Goal: Information Seeking & Learning: Learn about a topic

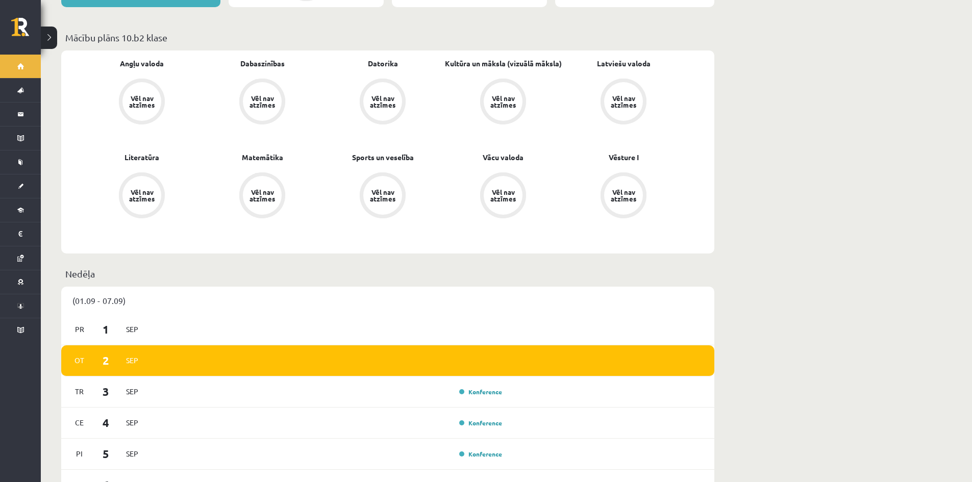
scroll to position [408, 0]
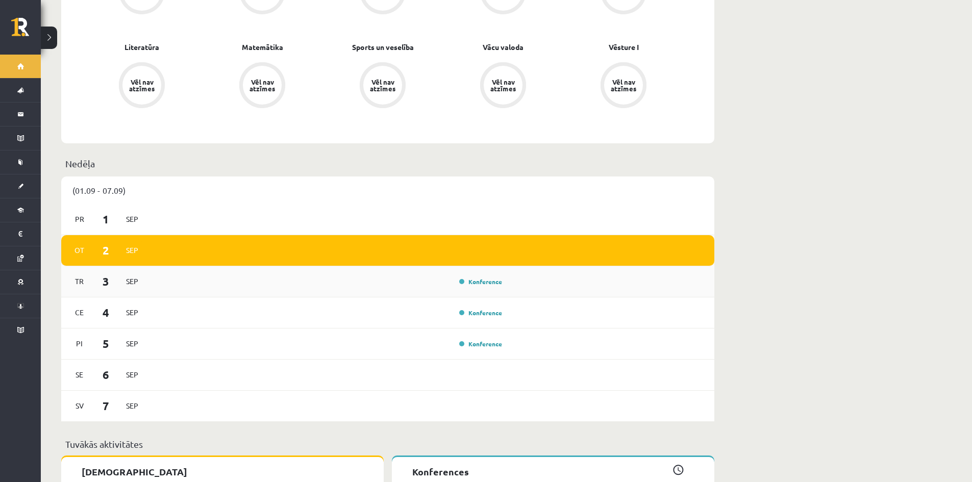
click at [476, 277] on div "Konference" at bounding box center [479, 282] width 51 height 10
click at [477, 278] on link "Konference" at bounding box center [480, 282] width 43 height 8
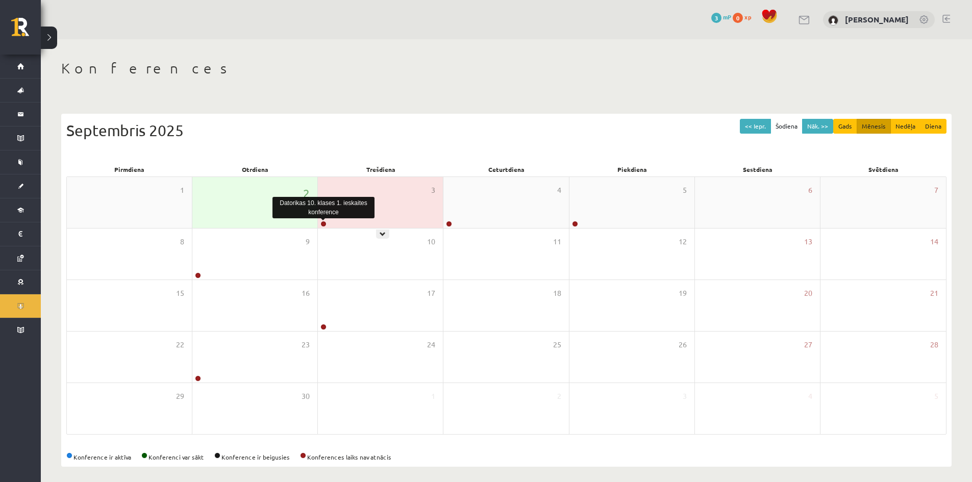
click at [323, 223] on link at bounding box center [324, 224] width 6 height 6
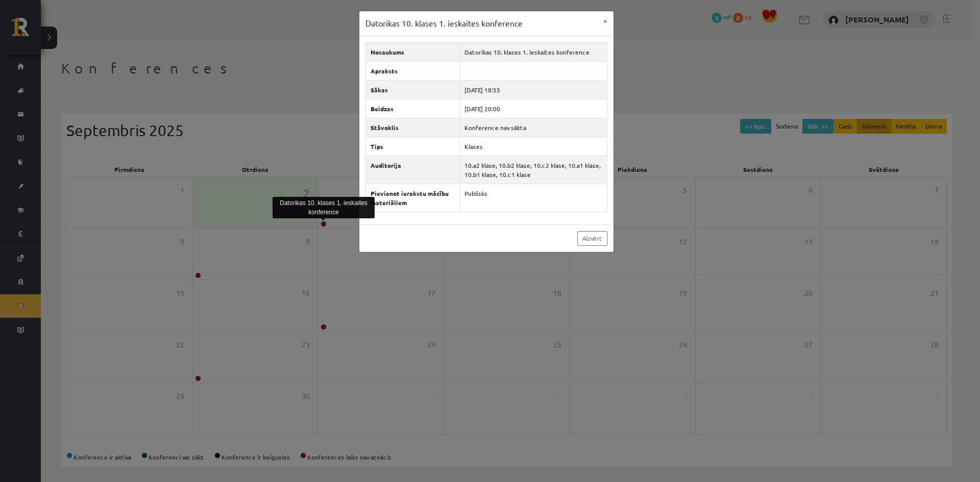
click at [339, 187] on div "Datorikas 10. klases 1. ieskaites konference × Nosaukums Datorikas 10. klases 1…" at bounding box center [490, 241] width 980 height 482
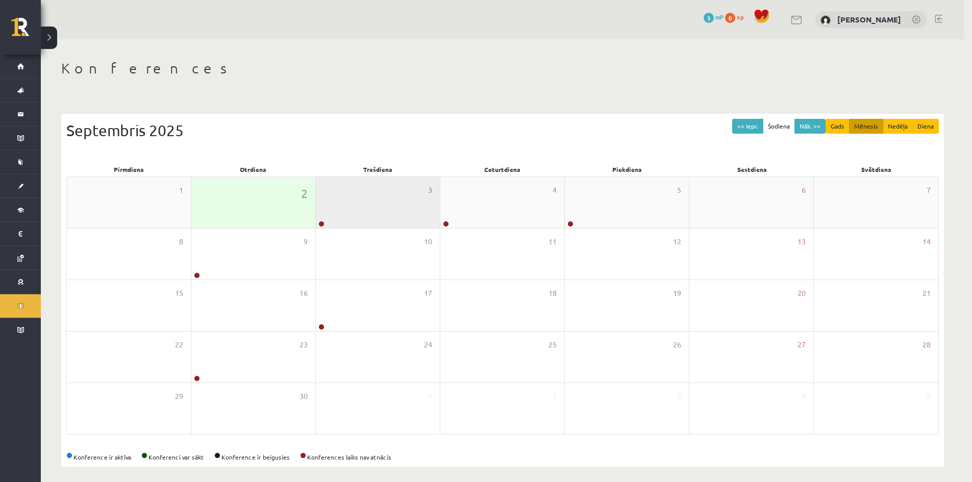
click at [340, 188] on div "3" at bounding box center [378, 202] width 124 height 51
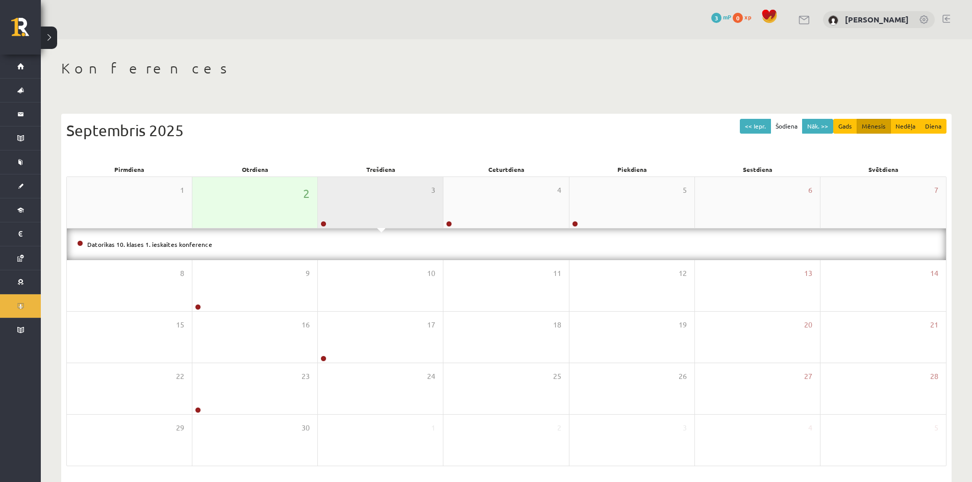
click at [349, 197] on div "3" at bounding box center [380, 202] width 125 height 51
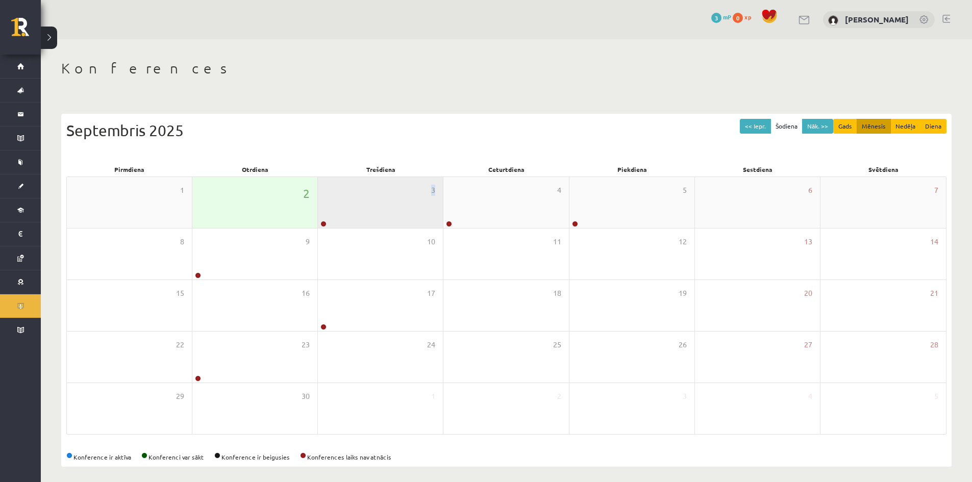
click at [349, 197] on div "3" at bounding box center [380, 202] width 125 height 51
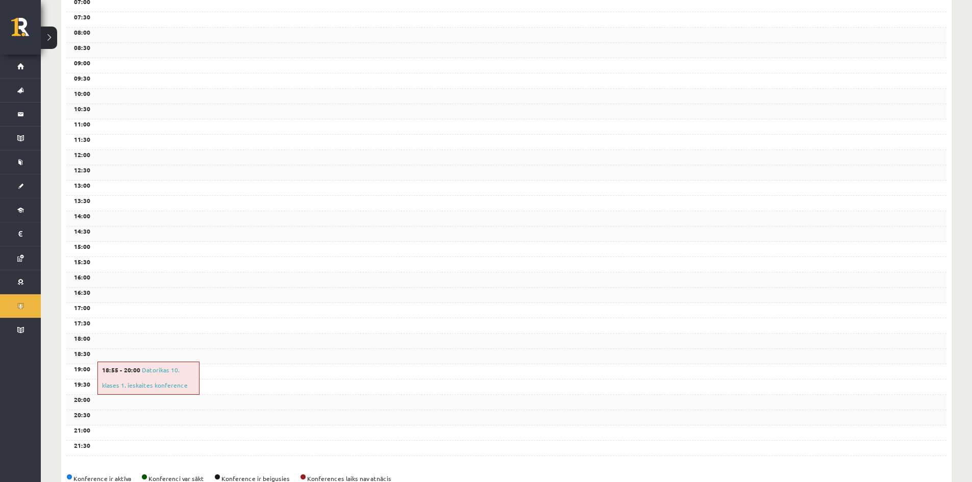
scroll to position [237, 0]
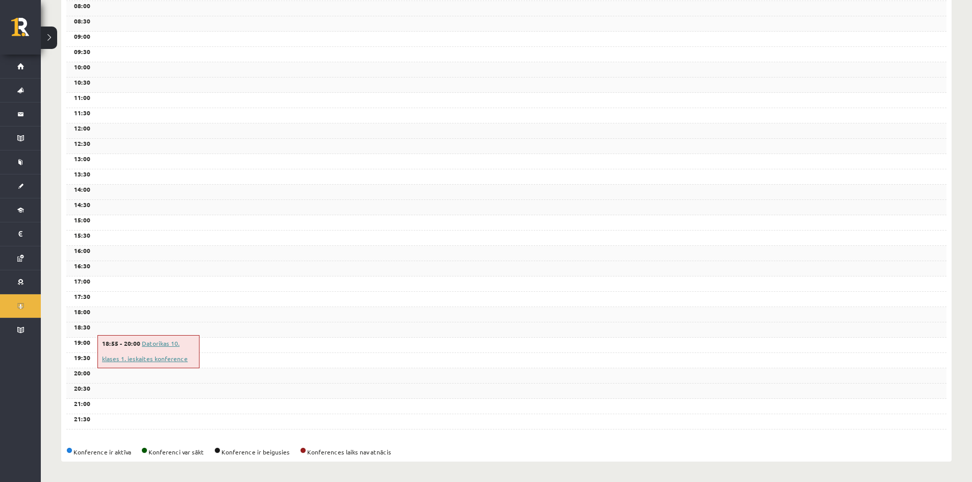
click at [162, 345] on link "Datorikas 10. klases 1. ieskaites konference" at bounding box center [145, 350] width 86 height 23
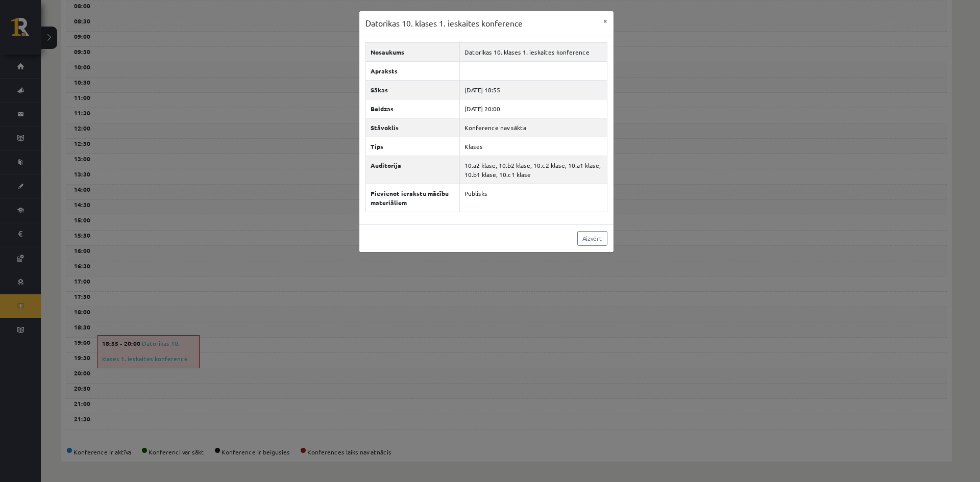
click at [514, 273] on div "Datorikas 10. klases 1. ieskaites konference × Nosaukums Datorikas 10. klases 1…" at bounding box center [490, 241] width 980 height 482
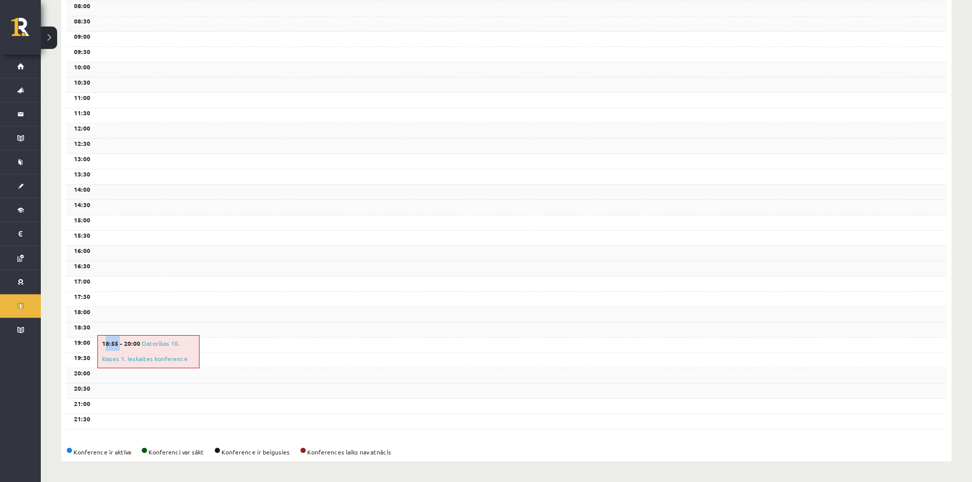
drag, startPoint x: 105, startPoint y: 348, endPoint x: 133, endPoint y: 345, distance: 27.7
click at [129, 345] on div "18:55 - 20:00 Datorikas 10. klases 1. ieskaites konference" at bounding box center [148, 351] width 102 height 33
click at [140, 351] on div "18:55 - 20:00 Datorikas 10. klases 1. ieskaites konference" at bounding box center [148, 351] width 102 height 33
drag, startPoint x: 103, startPoint y: 341, endPoint x: 116, endPoint y: 340, distance: 12.8
click at [114, 340] on span "18:55 - 20:00" at bounding box center [121, 343] width 38 height 8
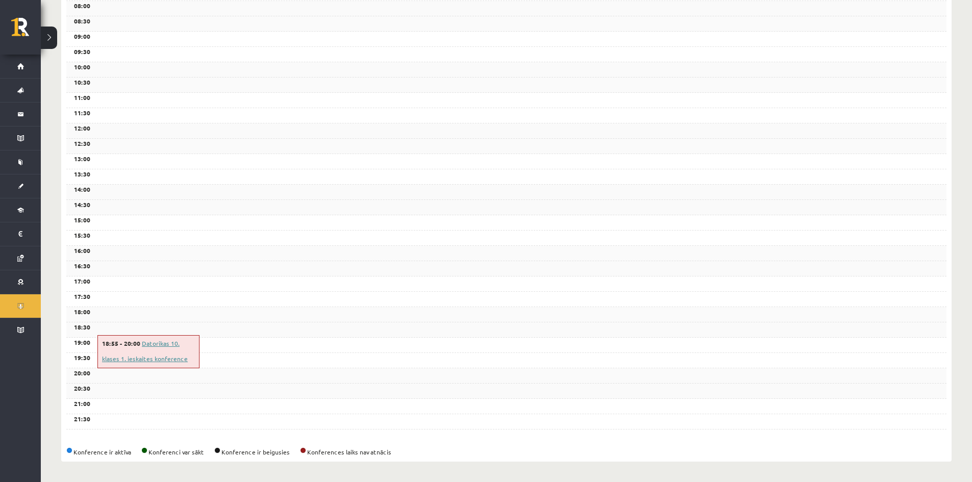
drag, startPoint x: 125, startPoint y: 341, endPoint x: 140, endPoint y: 345, distance: 16.2
click at [139, 344] on div "18:55 - 20:00 Datorikas 10. klases 1. ieskaites konference" at bounding box center [148, 351] width 102 height 33
click at [169, 356] on div "18:55 - 20:00 Datorikas 10. klases 1. ieskaites konference" at bounding box center [148, 351] width 102 height 33
click at [284, 301] on div "17:30" at bounding box center [506, 299] width 880 height 15
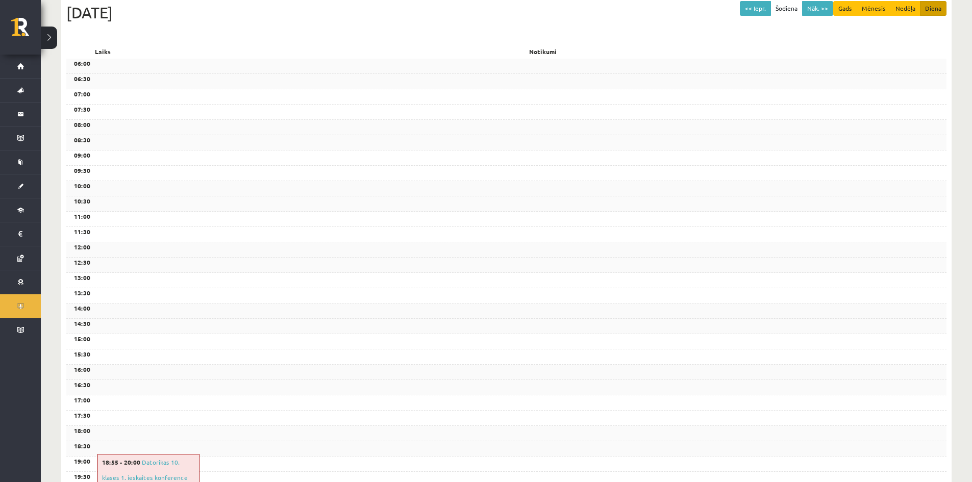
scroll to position [0, 0]
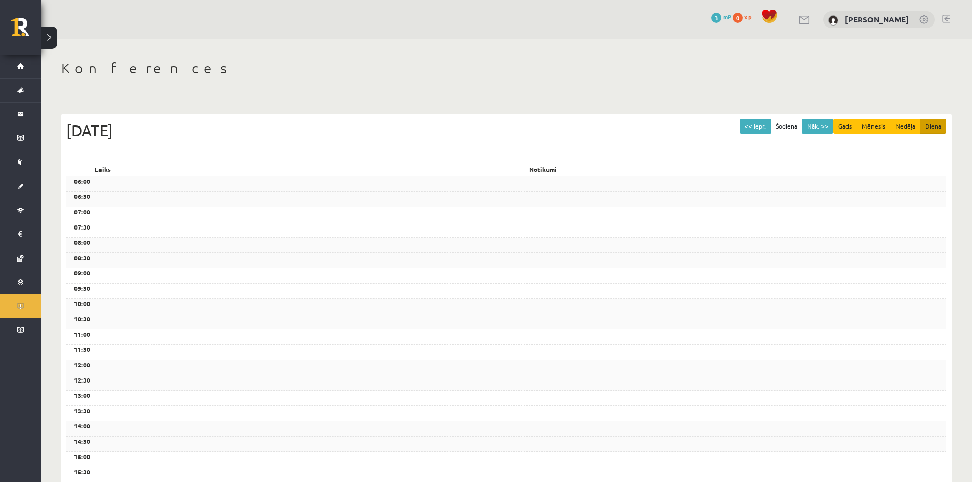
click at [774, 19] on span at bounding box center [769, 16] width 15 height 15
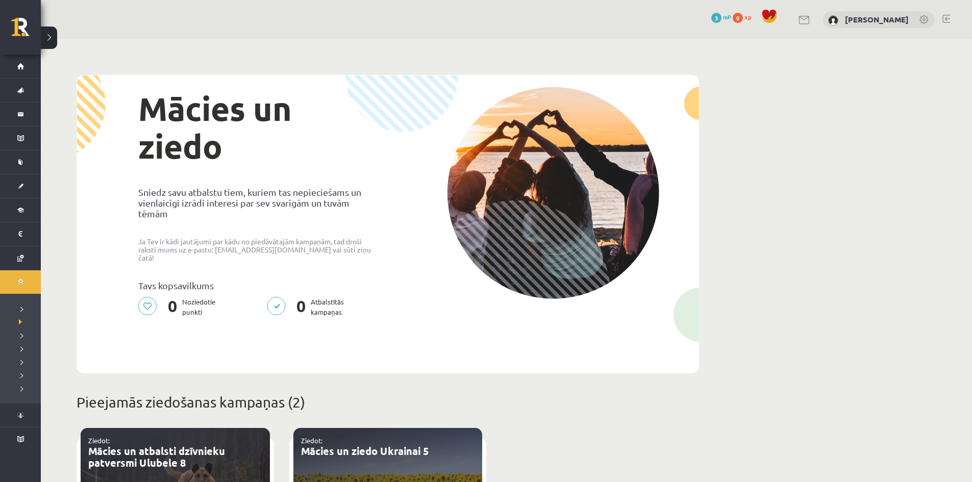
click at [720, 15] on span "3" at bounding box center [717, 18] width 10 height 10
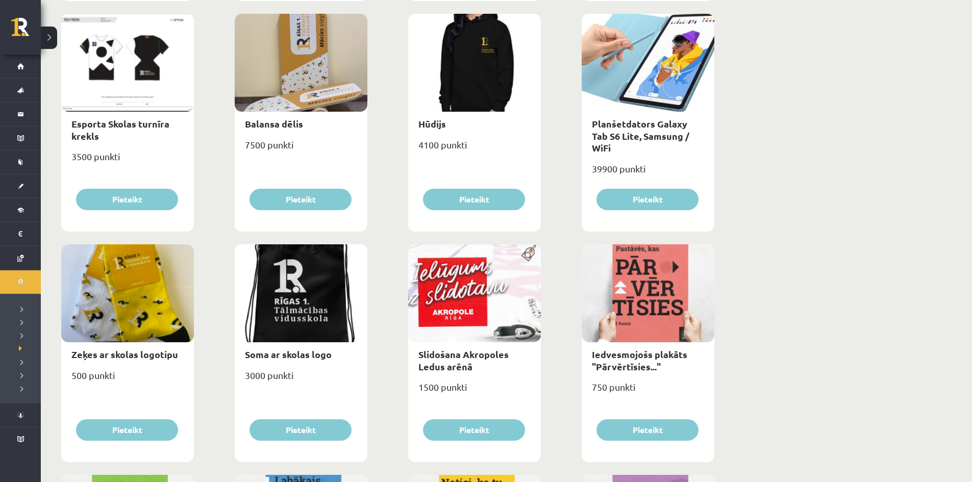
scroll to position [510, 0]
